Goal: Communication & Community: Answer question/provide support

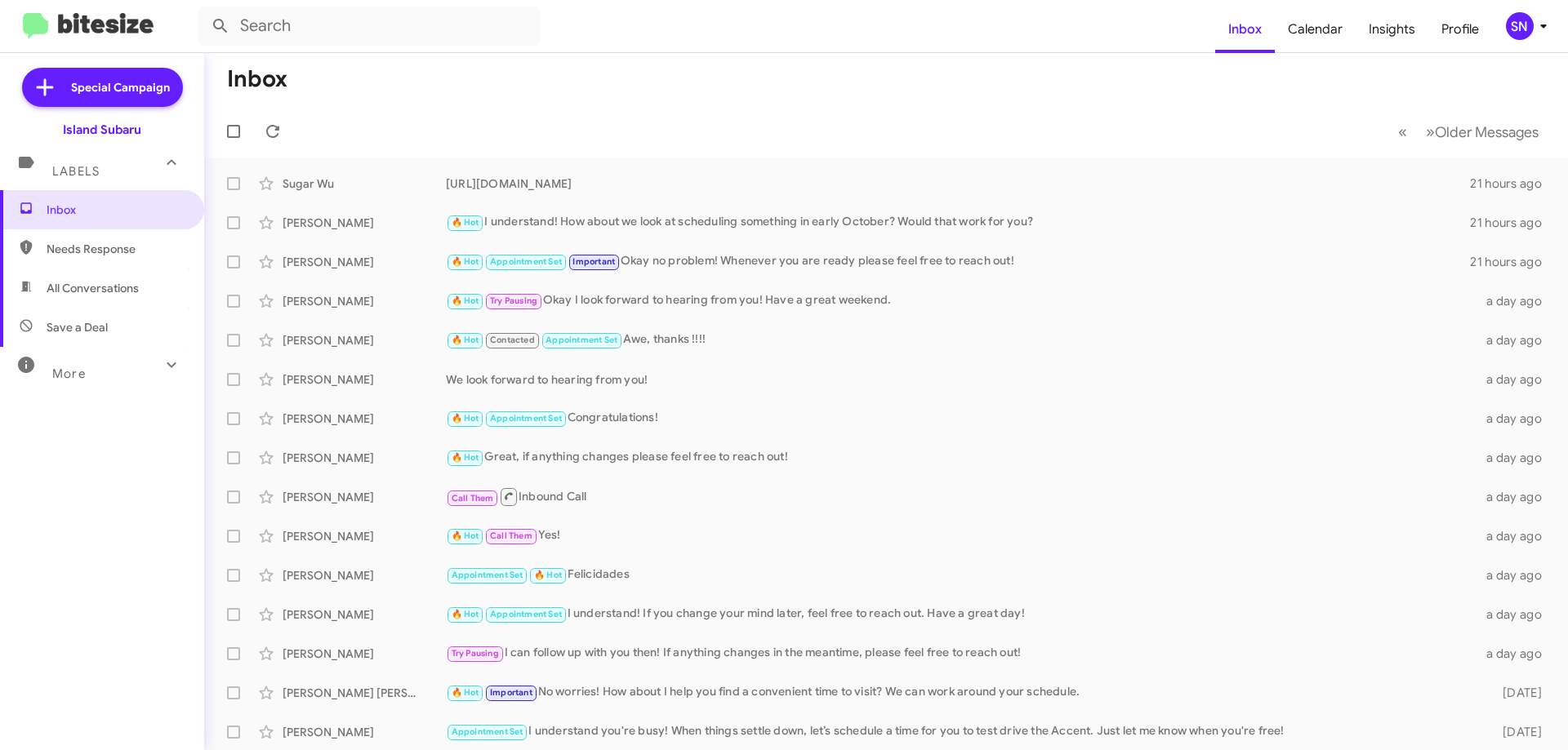
click at [1527, 21] on div "SN" at bounding box center [1520, 25] width 28 height 28
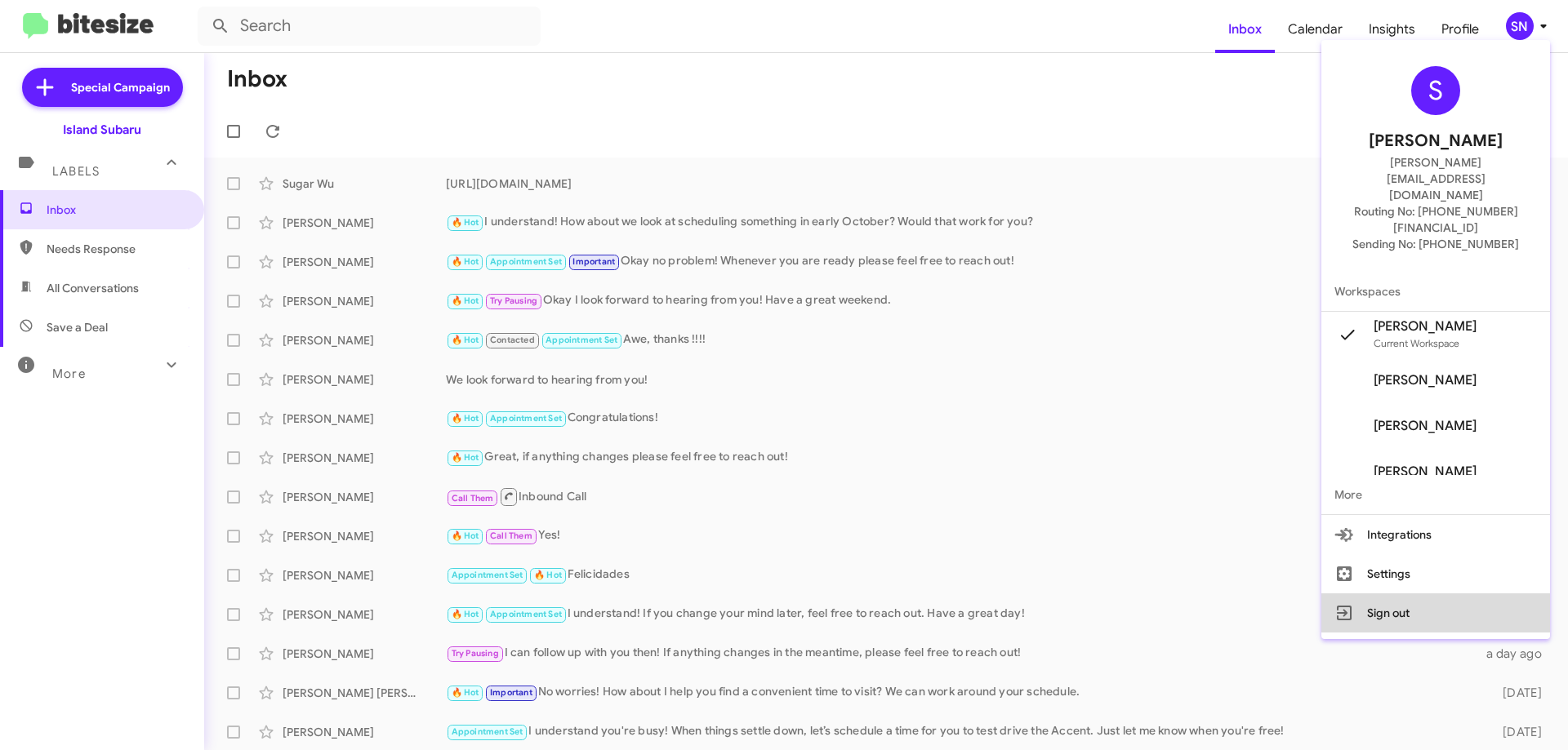
click at [1386, 594] on button "Sign out" at bounding box center [1435, 613] width 228 height 39
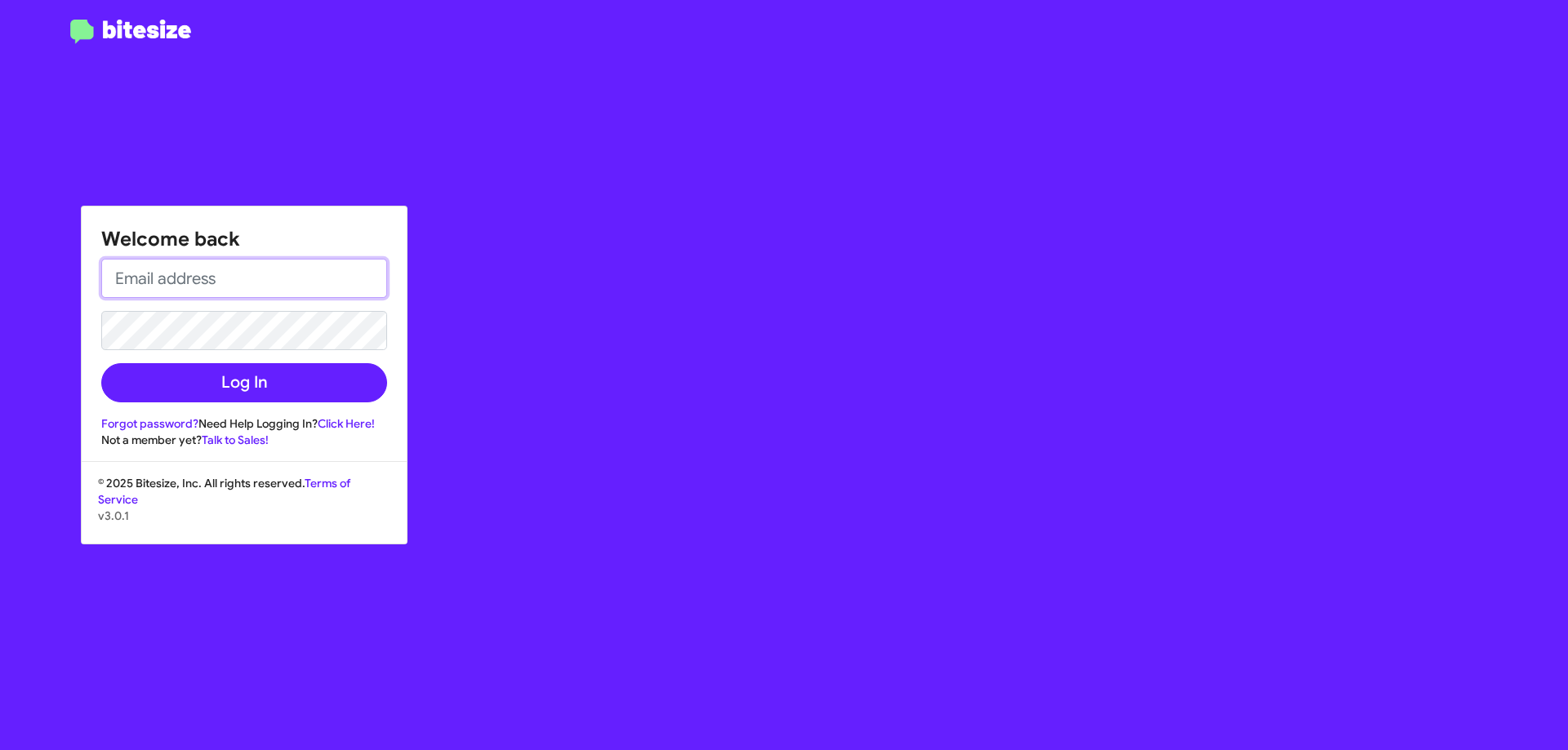
click at [199, 271] on input "email" at bounding box center [244, 278] width 286 height 39
type input "[PERSON_NAME][EMAIL_ADDRESS][DOMAIN_NAME]"
click at [101, 363] on button "Log In" at bounding box center [244, 383] width 286 height 39
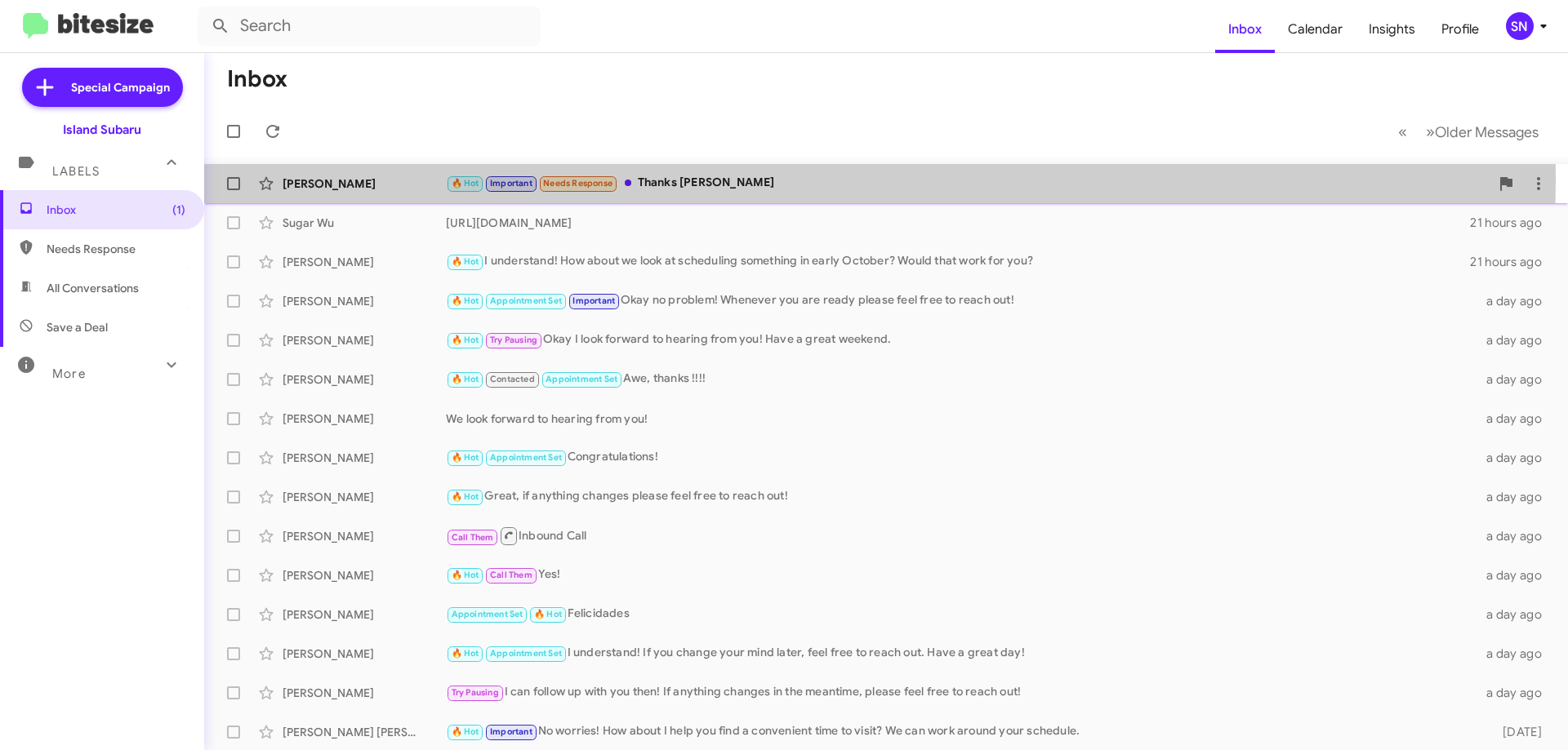
click at [707, 179] on div "🔥 Hot Important Needs Response Thanks [PERSON_NAME]" at bounding box center [967, 183] width 1044 height 19
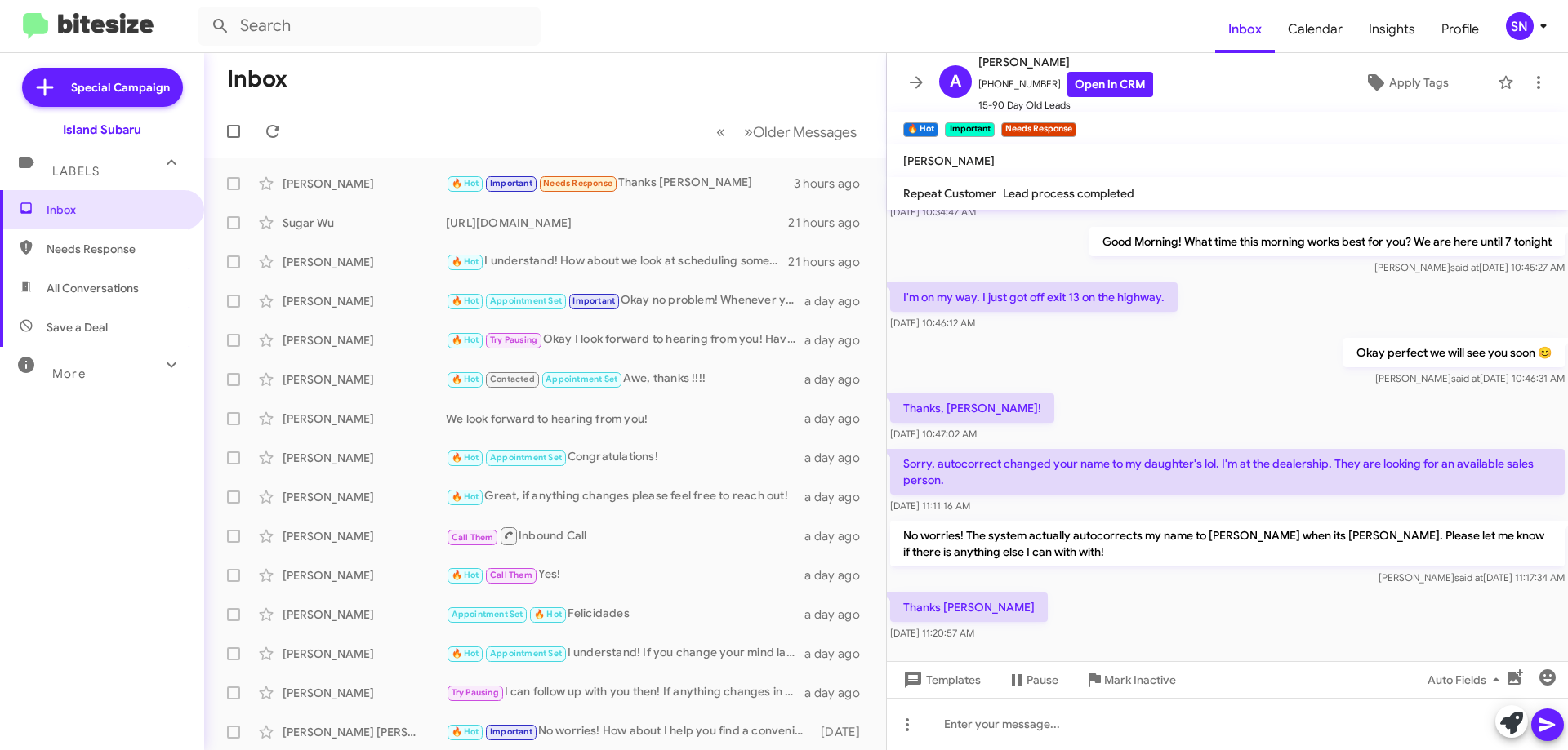
scroll to position [969, 0]
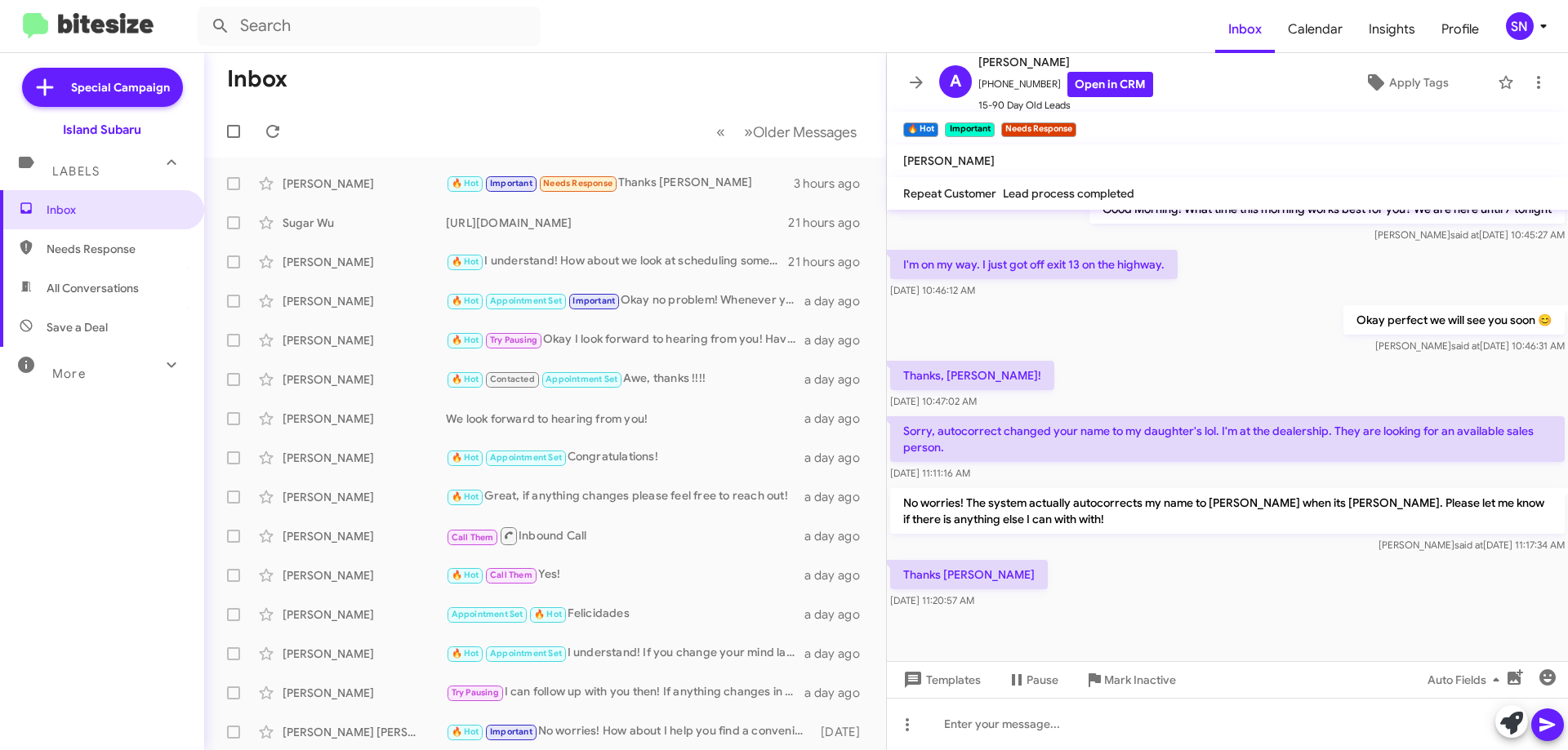
click at [921, 67] on button at bounding box center [916, 82] width 32 height 32
